Goal: Information Seeking & Learning: Learn about a topic

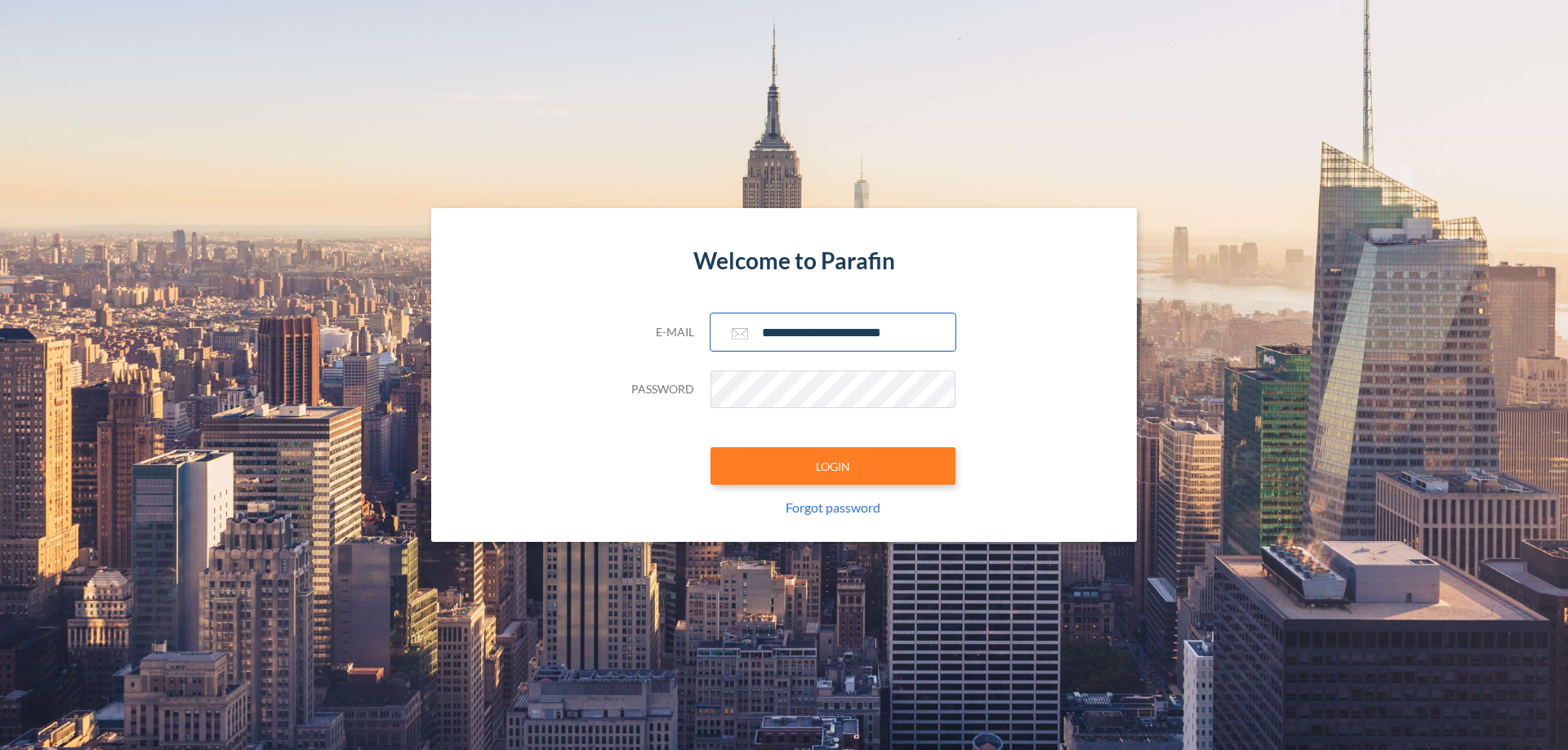
type input "**********"
click at [832, 466] on button "LOGIN" at bounding box center [832, 466] width 245 height 38
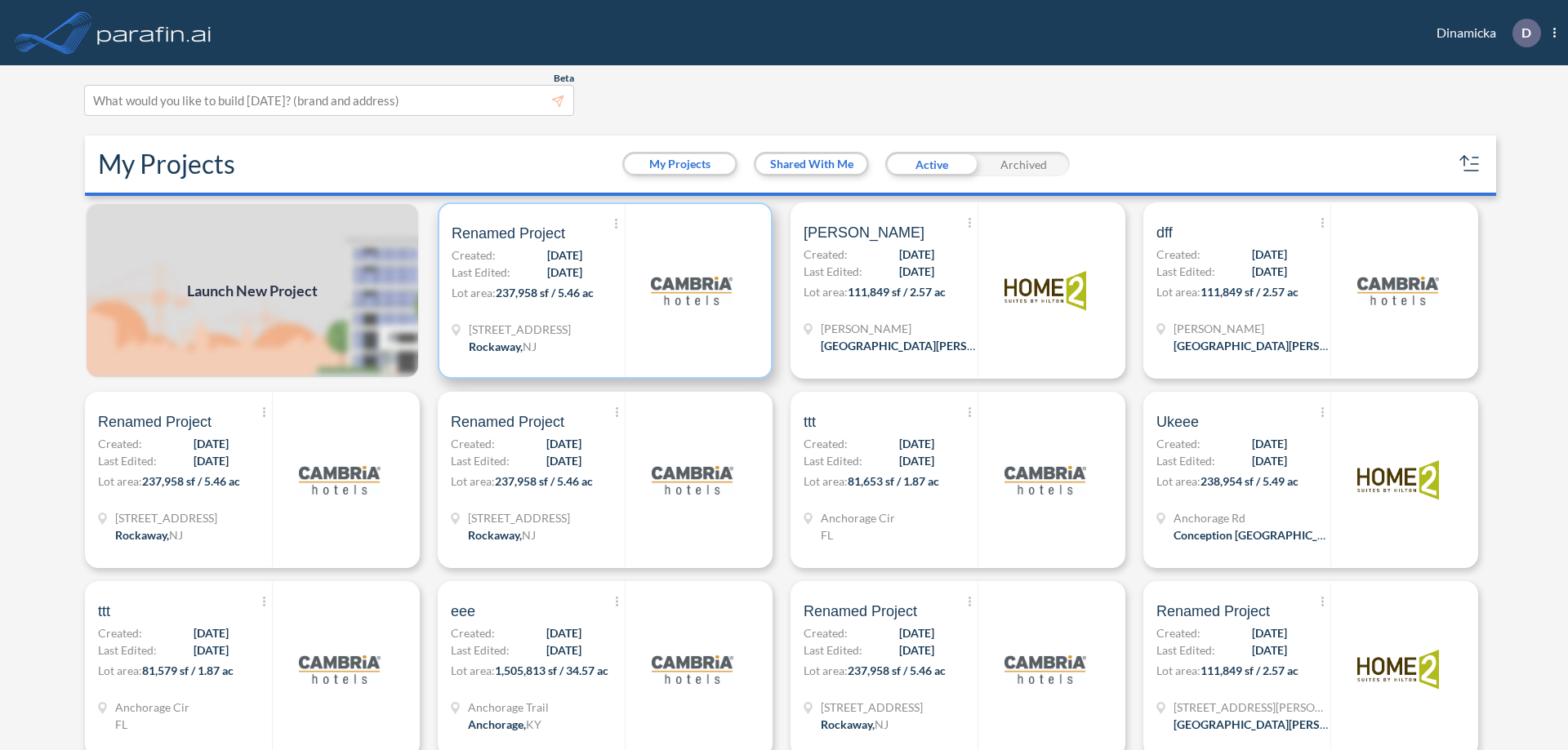
scroll to position [5, 0]
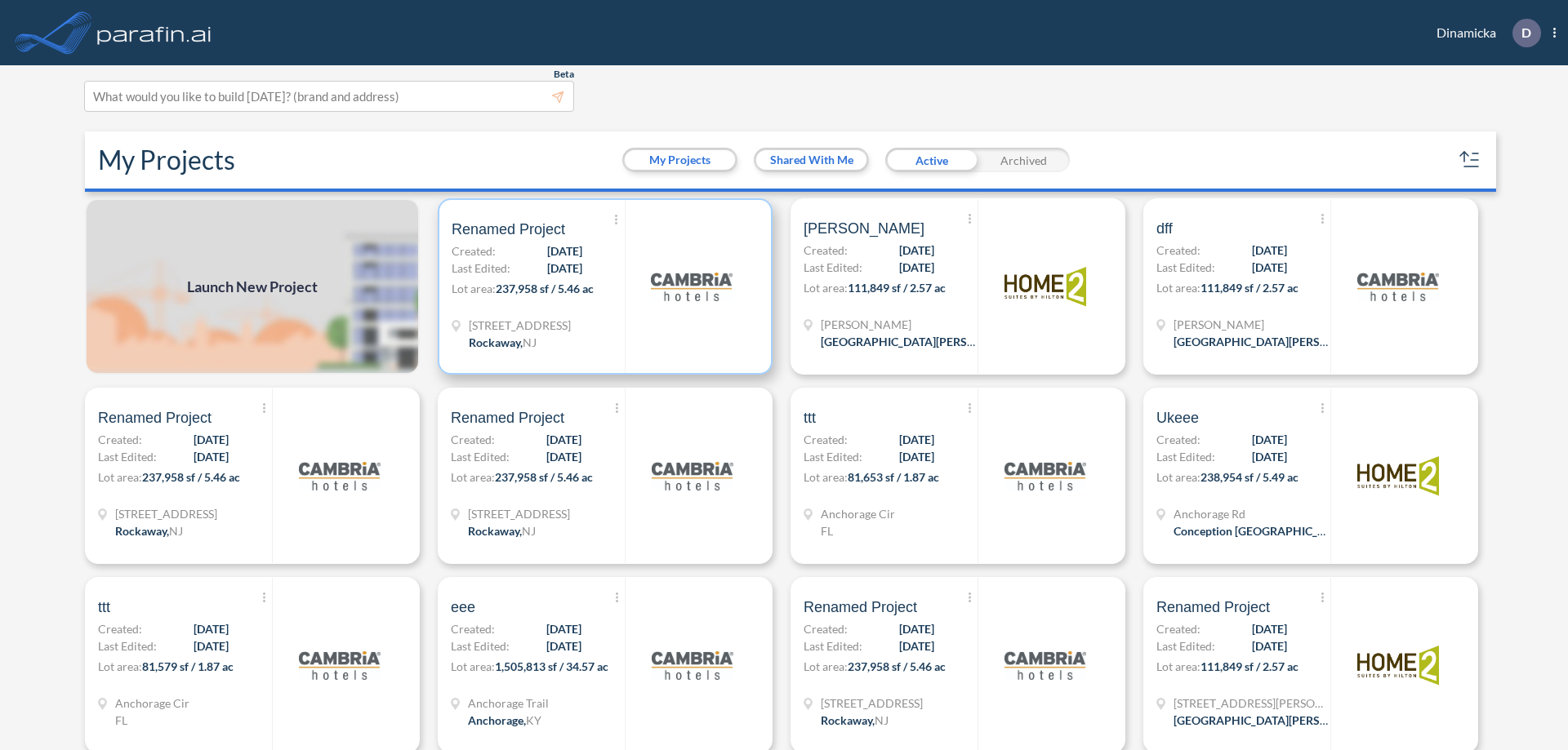
click at [602, 286] on p "Lot area: 237,958 sf / 5.46 ac" at bounding box center [539, 292] width 174 height 23
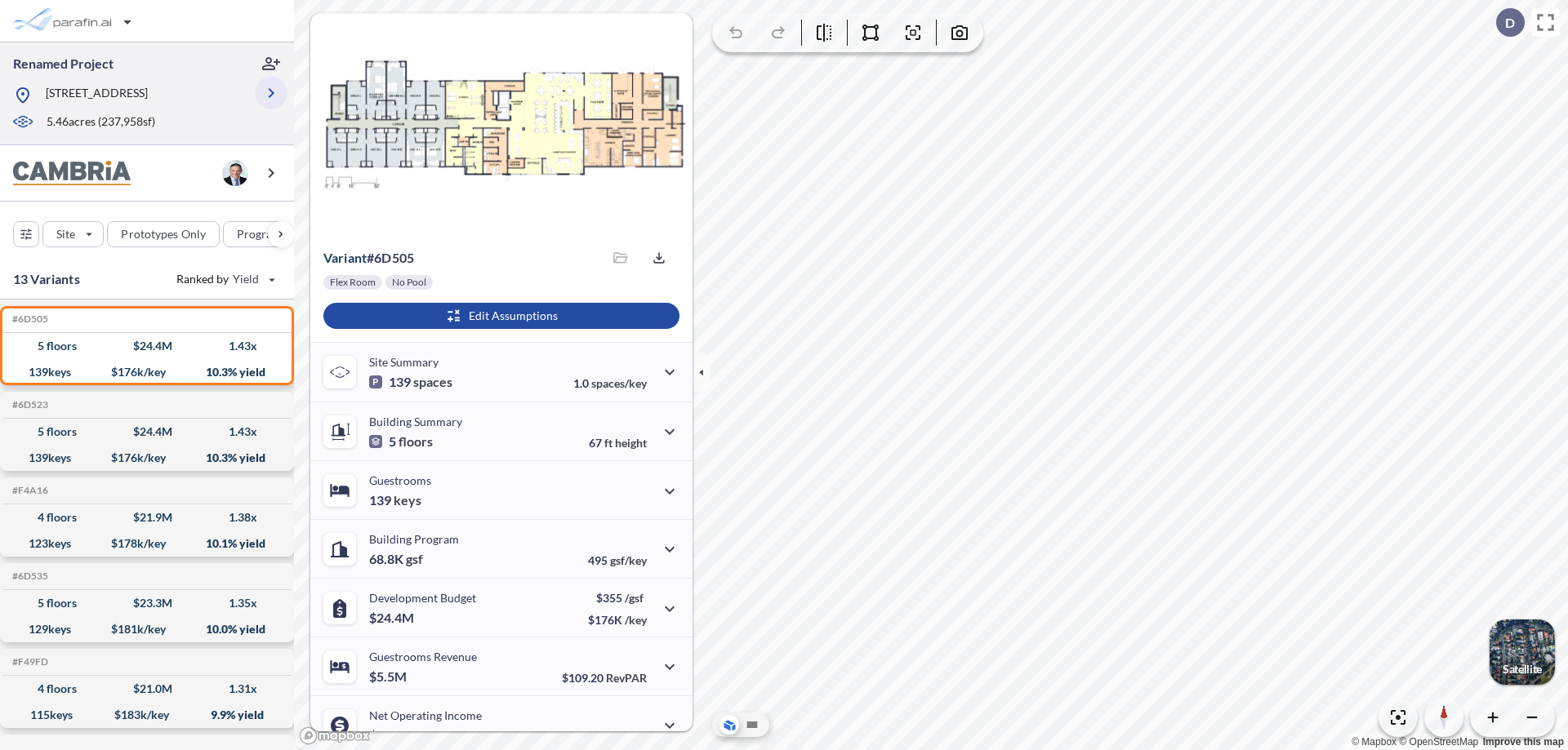
click at [271, 98] on icon "button" at bounding box center [271, 93] width 20 height 20
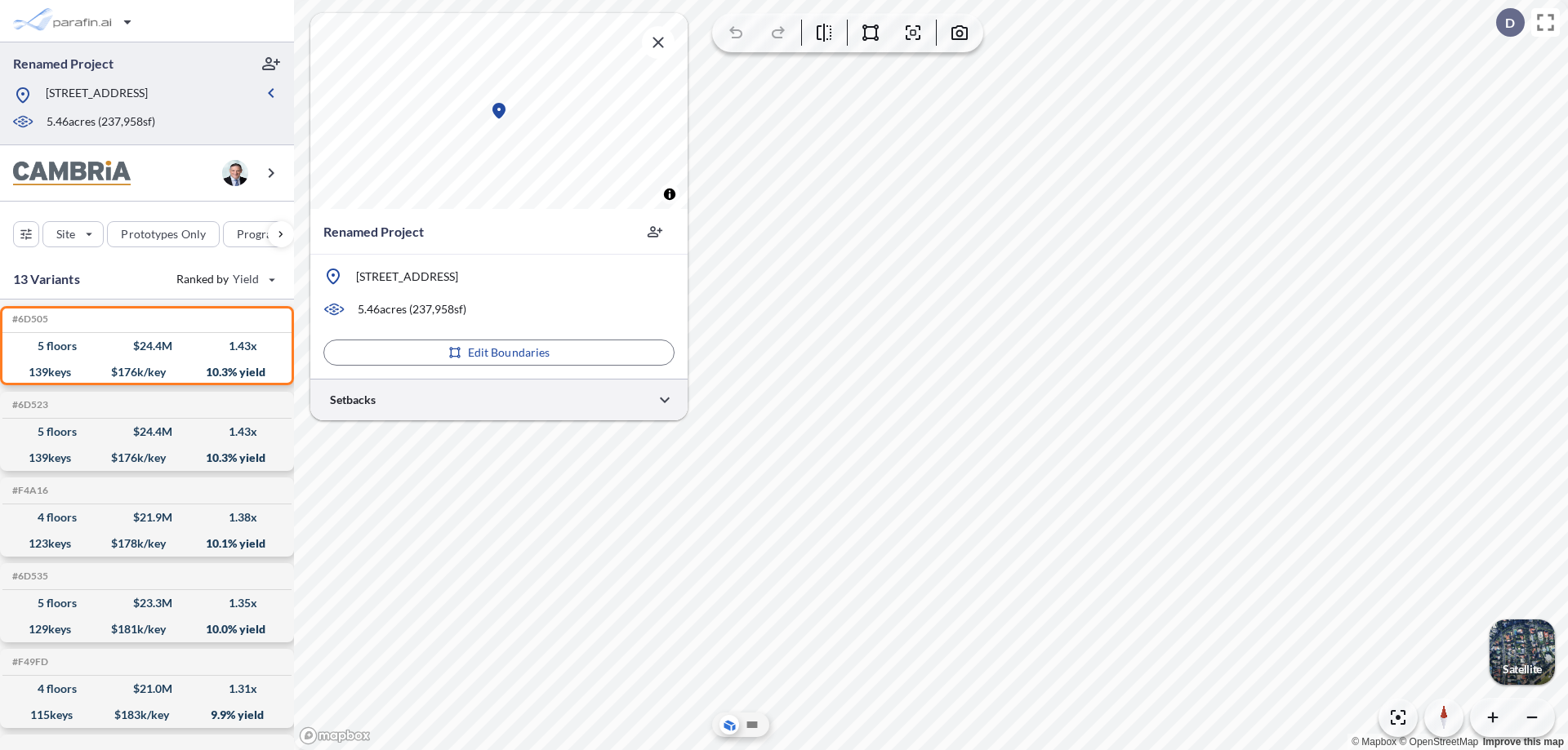
click at [499, 399] on div at bounding box center [498, 399] width 377 height 42
